Goal: Task Accomplishment & Management: Use online tool/utility

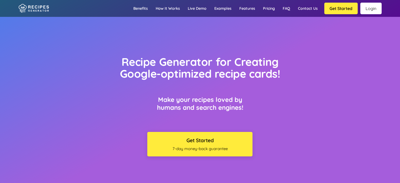
click at [369, 9] on link "Login" at bounding box center [371, 9] width 21 height 12
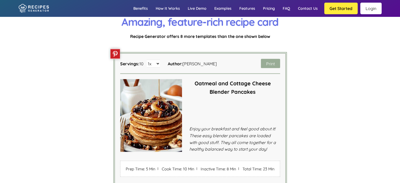
scroll to position [1053, 0]
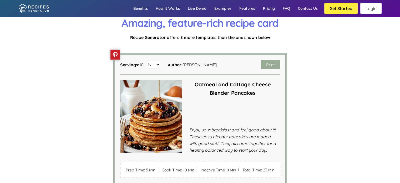
click at [263, 82] on h3 "Oatmeal and Cottage Cheese Blender Pancakes" at bounding box center [233, 88] width 95 height 17
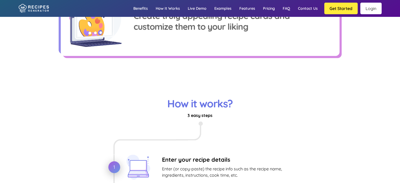
scroll to position [0, 0]
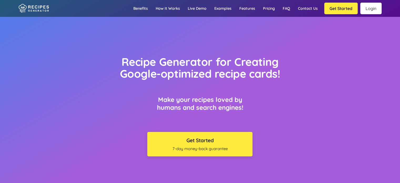
click at [349, 11] on button "Get Started" at bounding box center [341, 9] width 33 height 12
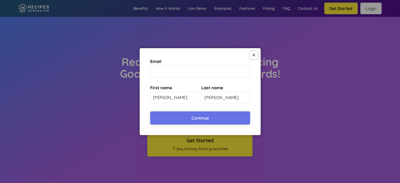
click at [255, 56] on button at bounding box center [254, 55] width 8 height 8
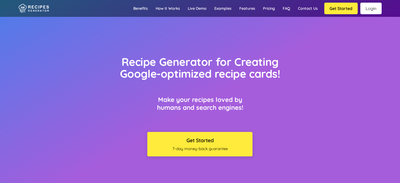
click at [366, 10] on link "Login" at bounding box center [371, 9] width 21 height 12
